Goal: Navigation & Orientation: Find specific page/section

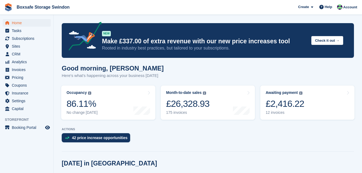
scroll to position [139, 0]
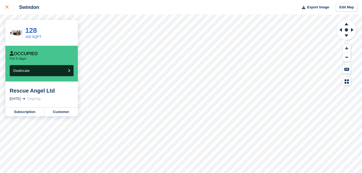
click at [8, 9] on icon at bounding box center [6, 6] width 3 height 3
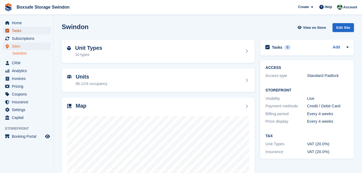
click at [33, 27] on span "Tasks" at bounding box center [28, 31] width 32 height 8
